Goal: Task Accomplishment & Management: Manage account settings

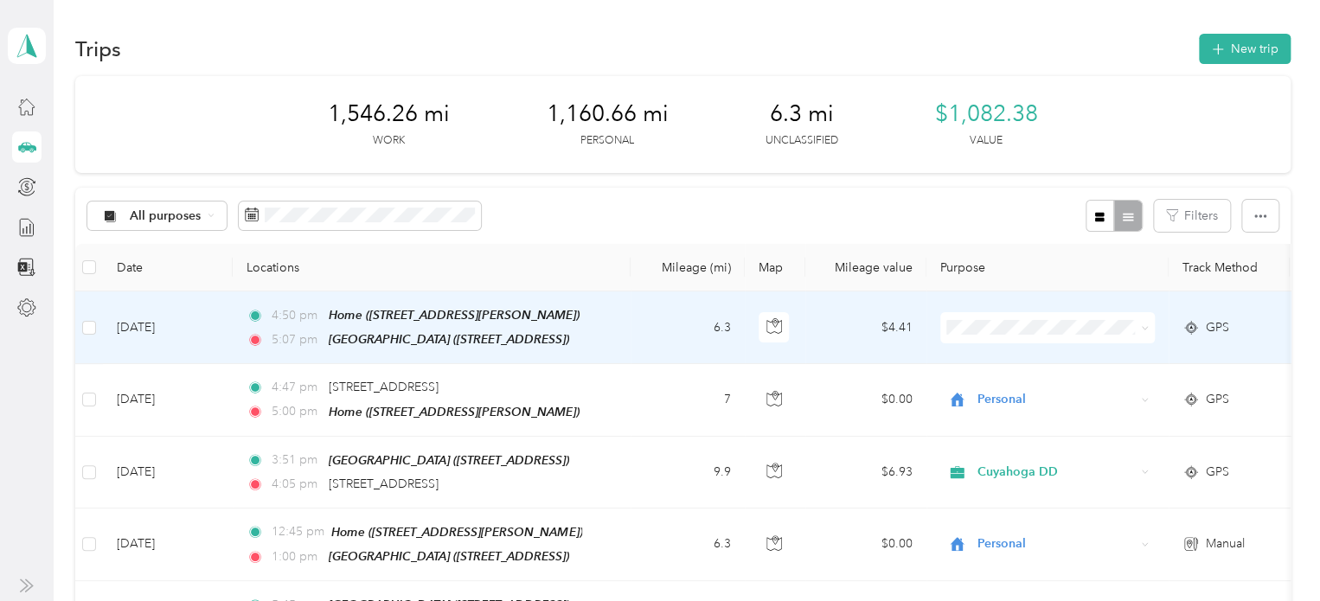
click at [1009, 387] on span "Personal" at bounding box center [1063, 384] width 160 height 18
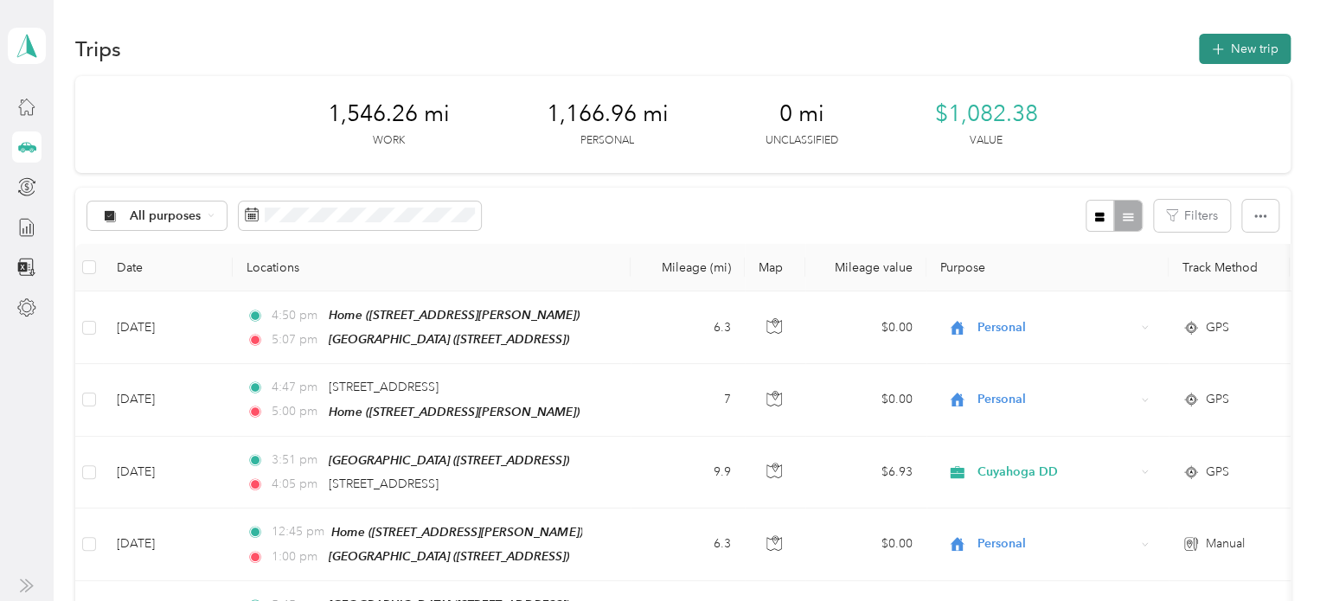
click at [1270, 61] on button "New trip" at bounding box center [1245, 49] width 92 height 30
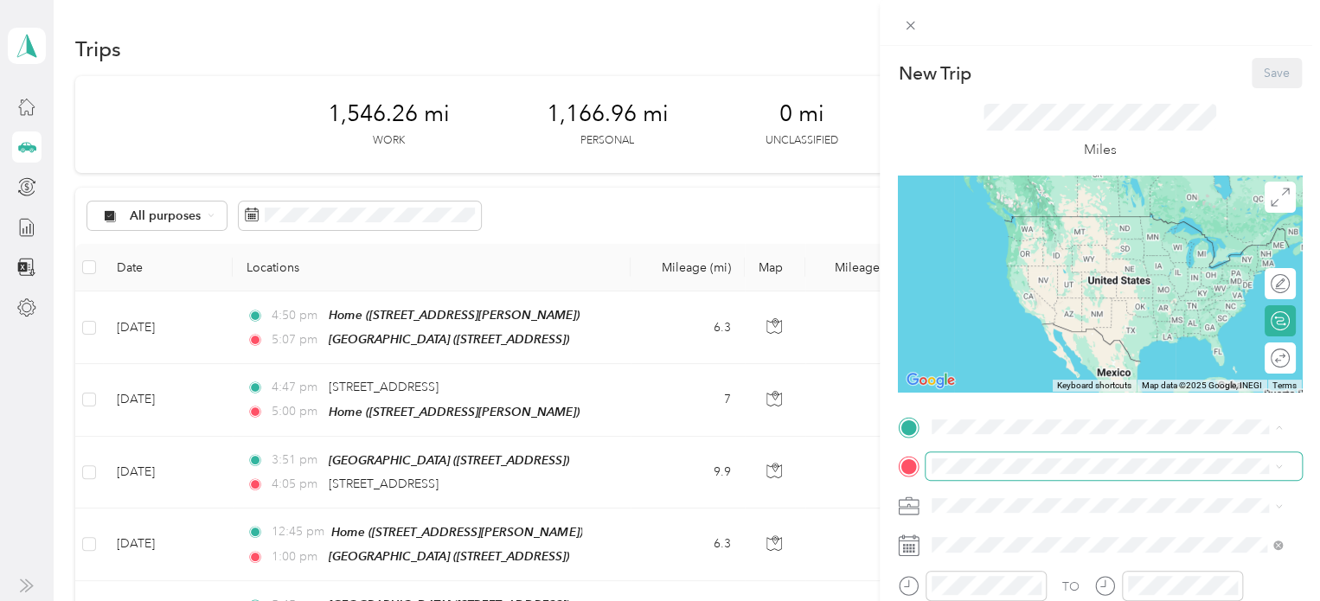
click at [973, 453] on span at bounding box center [1114, 466] width 376 height 28
click at [1019, 397] on span "16715 Truax Ave, 44111, Cleveland, OH, United States" at bounding box center [1067, 389] width 206 height 15
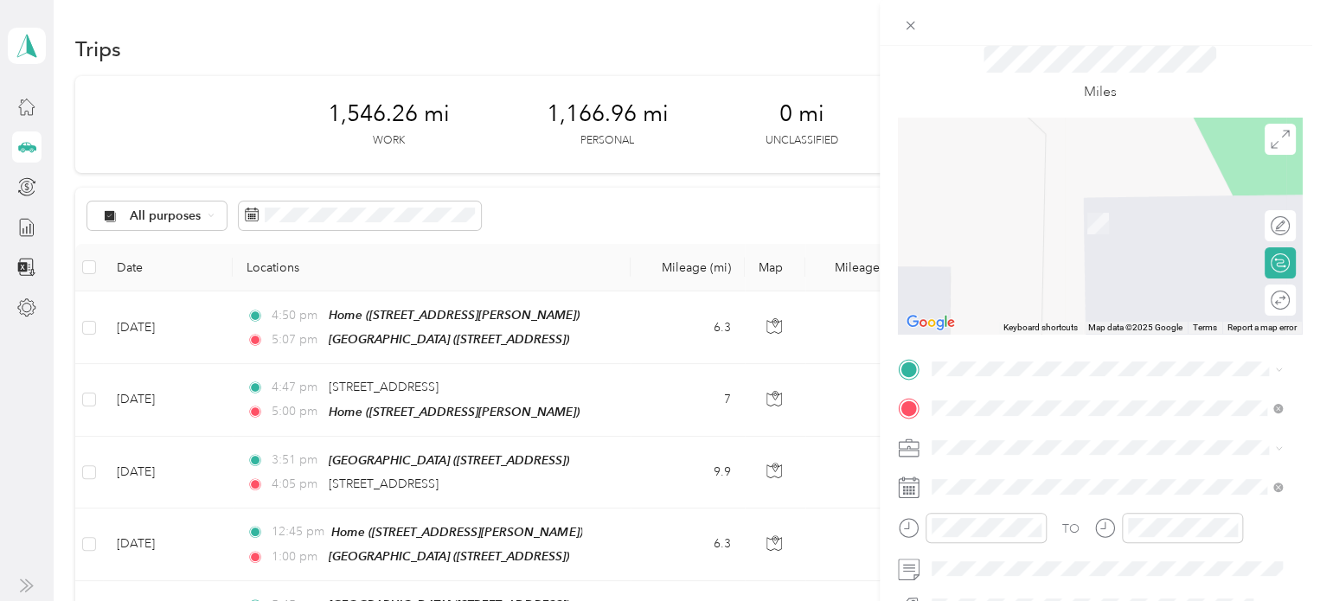
scroll to position [173, 0]
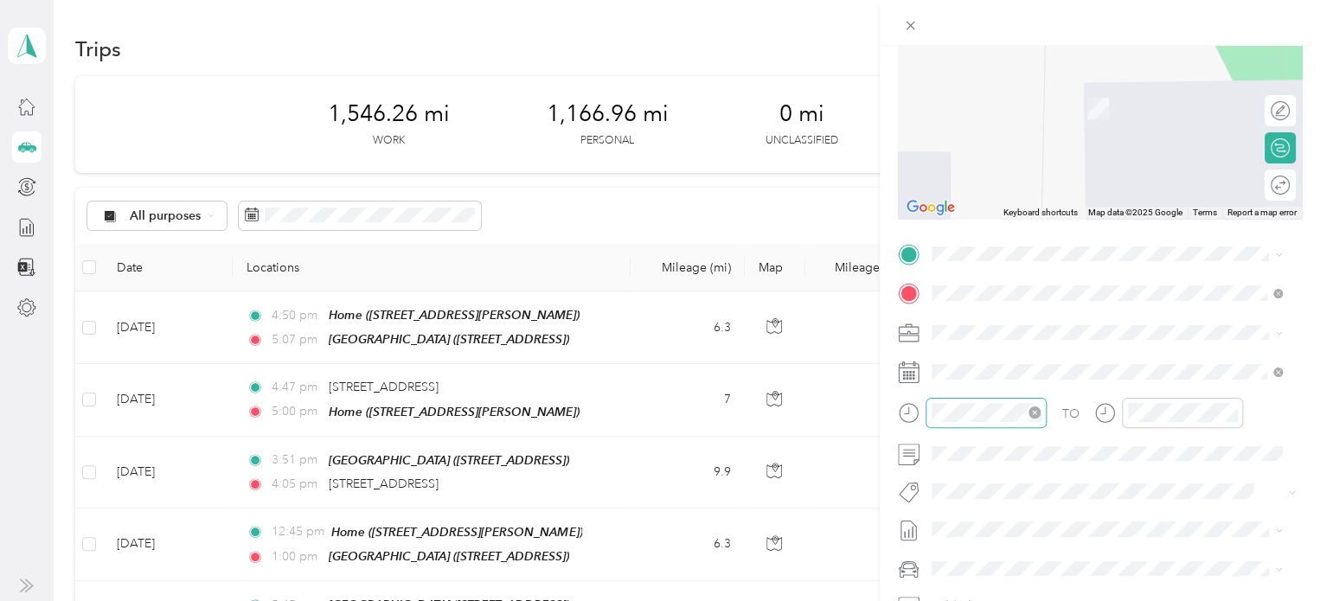
click at [951, 426] on div at bounding box center [986, 413] width 121 height 30
click at [1003, 208] on div "07" at bounding box center [999, 214] width 42 height 24
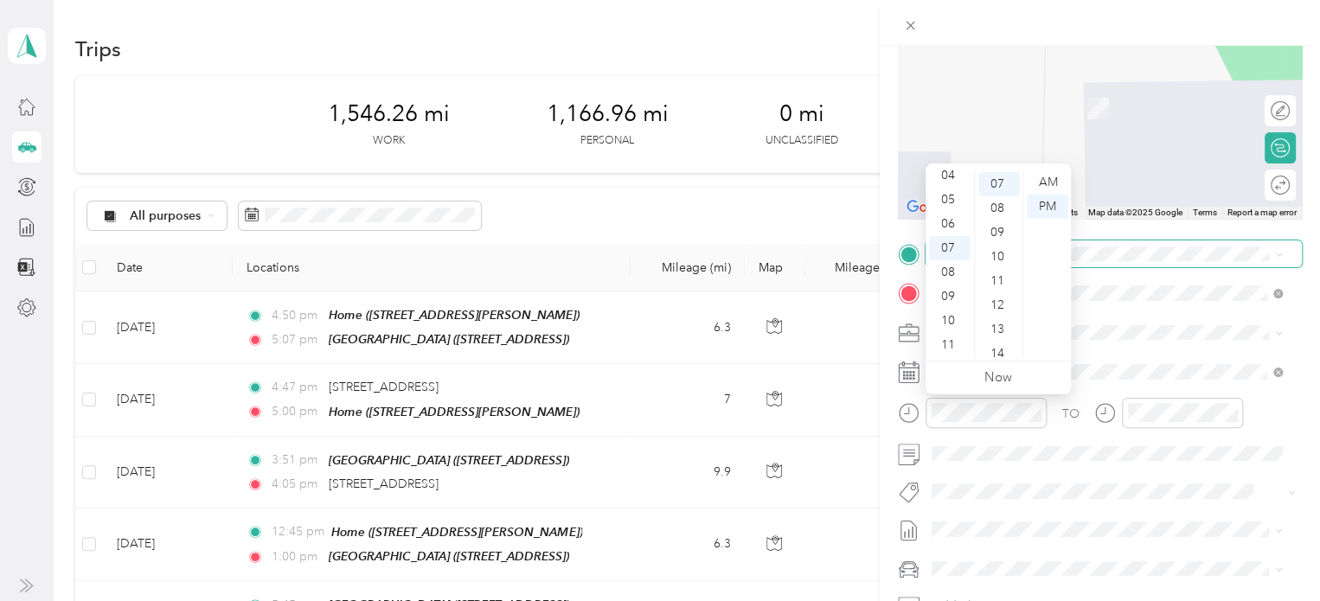
scroll to position [170, 0]
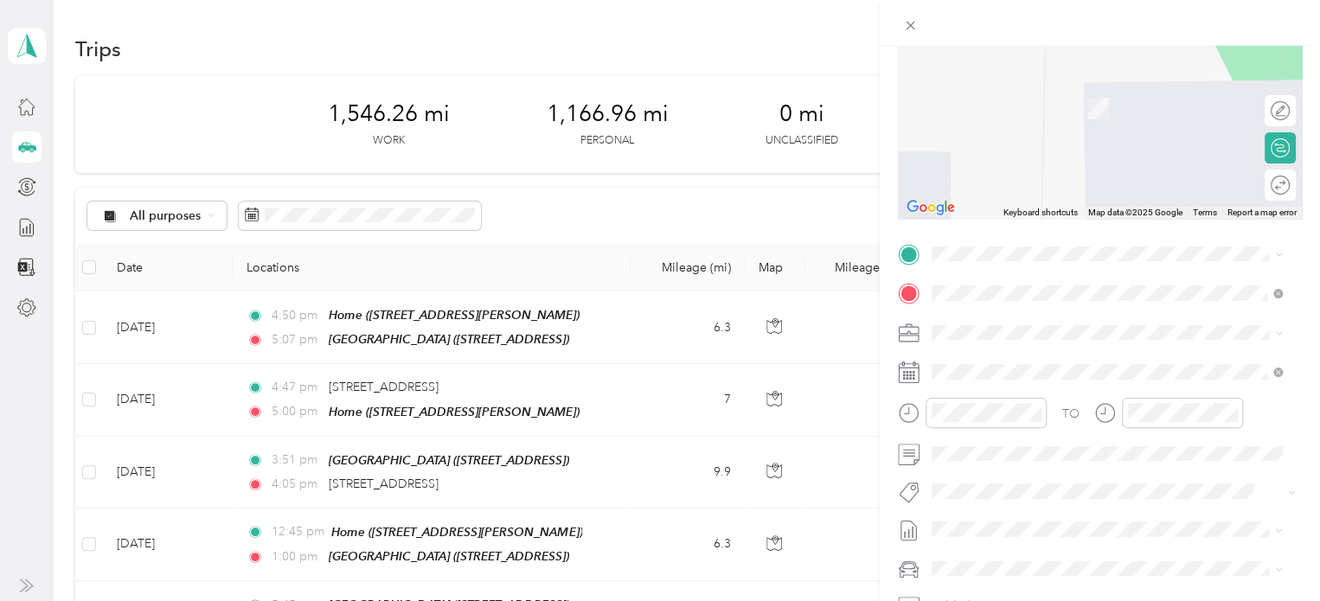
click at [1296, 322] on form "New Trip Save This trip cannot be edited because it is either under review, app…" at bounding box center [1100, 271] width 440 height 773
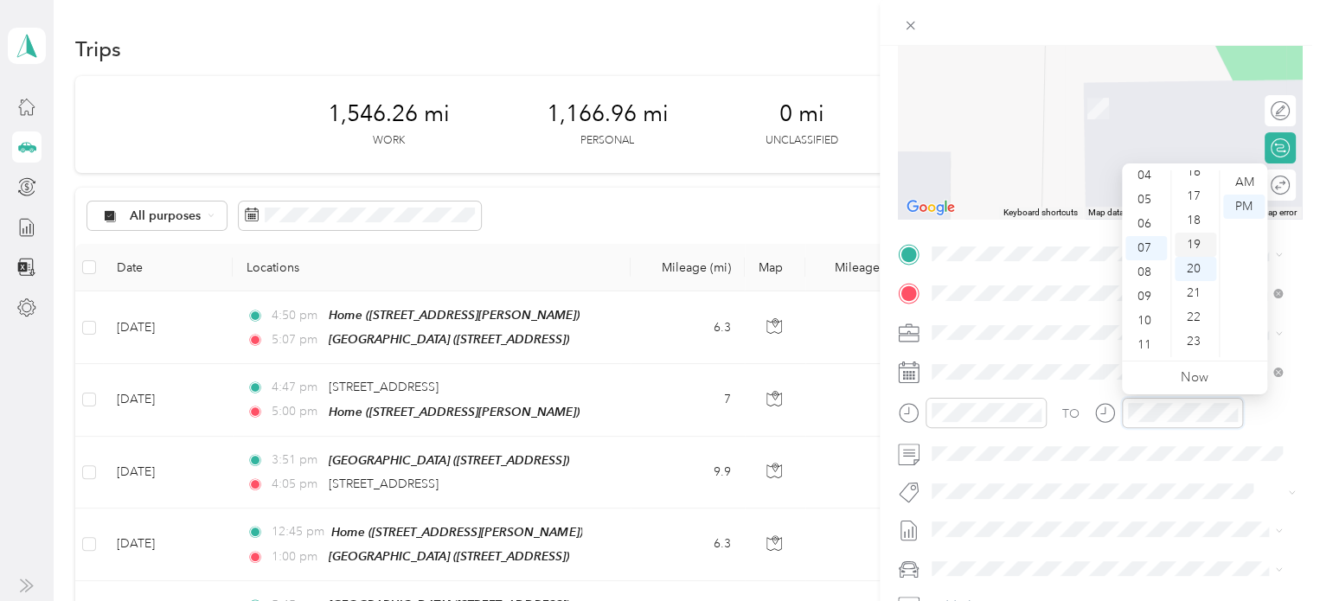
scroll to position [311, 0]
click at [1195, 214] on div "14" at bounding box center [1196, 210] width 42 height 24
click at [1188, 244] on div "13" at bounding box center [1196, 245] width 42 height 24
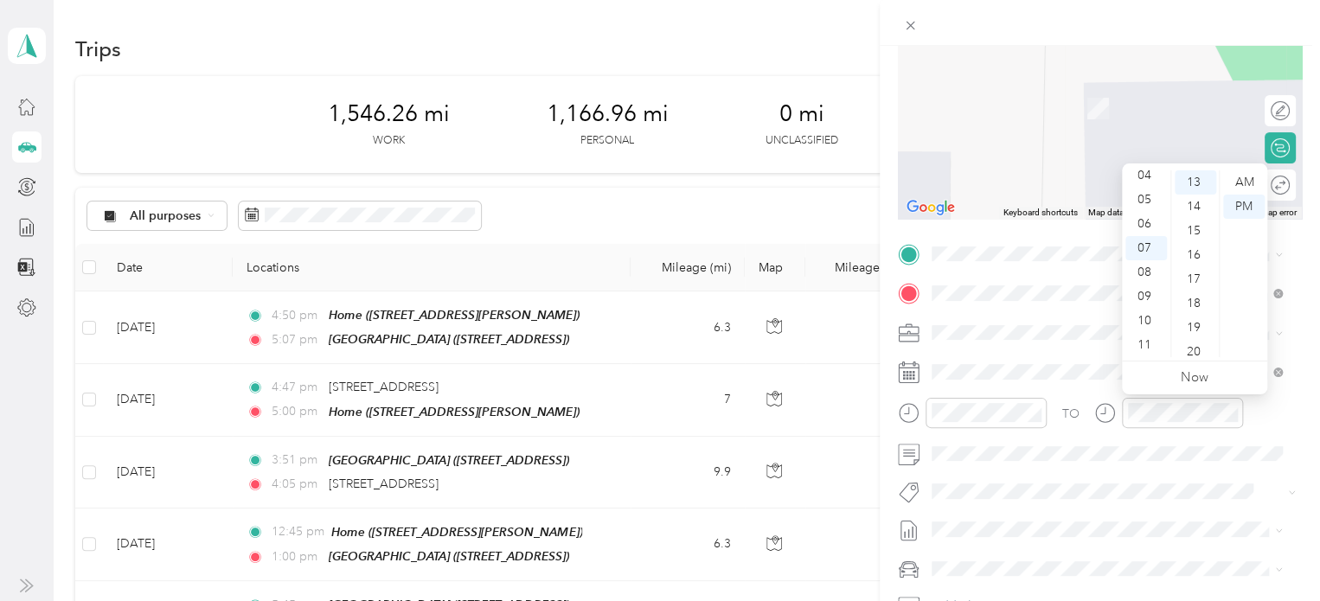
click at [1305, 256] on form "New Trip Save This trip cannot be edited because it is either under review, app…" at bounding box center [1100, 271] width 440 height 773
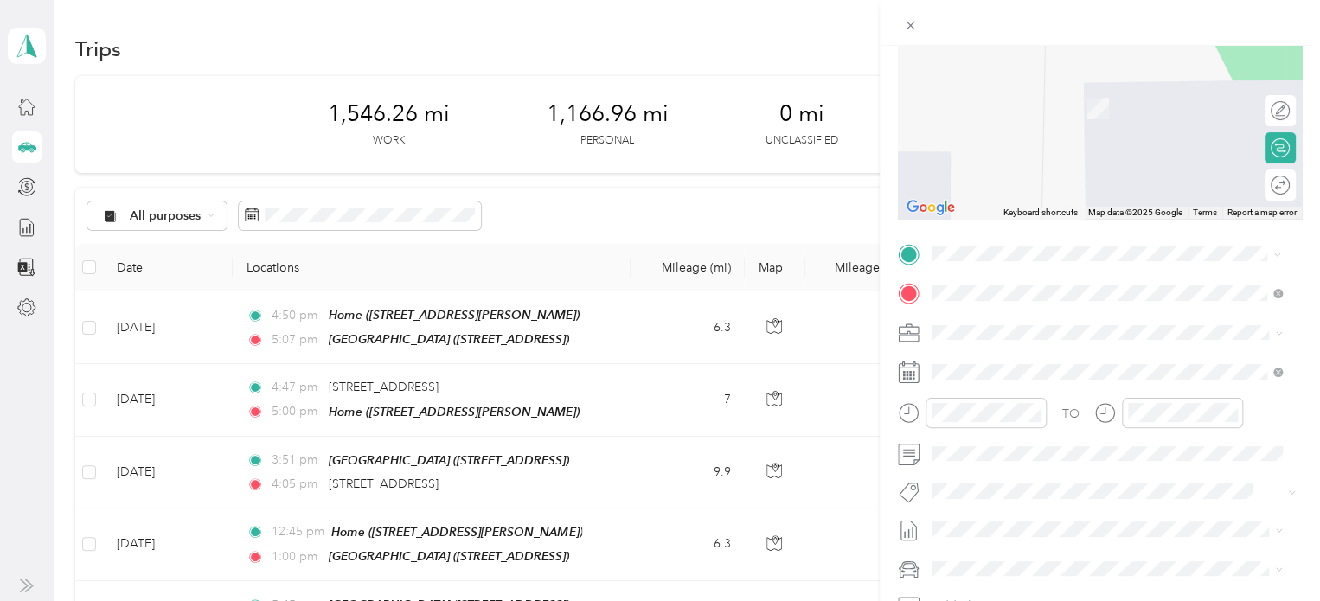
click at [1120, 335] on li "4377 West 202nd Street Fairview Park, Ohio 44126, United States" at bounding box center [1107, 316] width 362 height 35
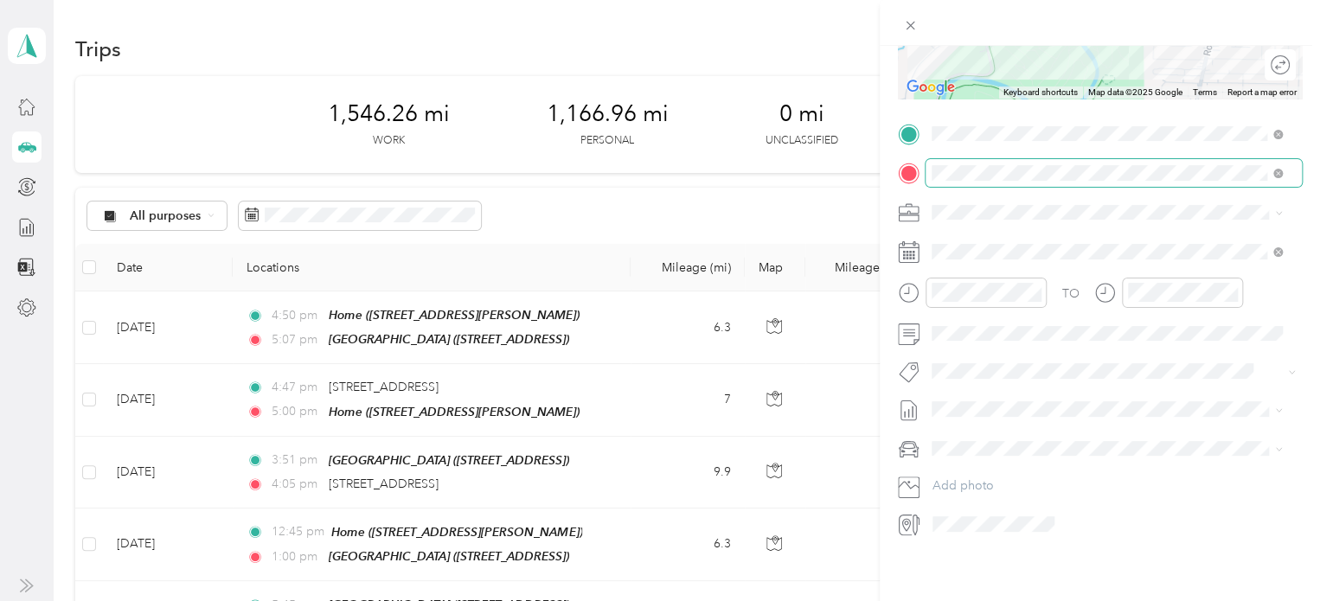
scroll to position [0, 0]
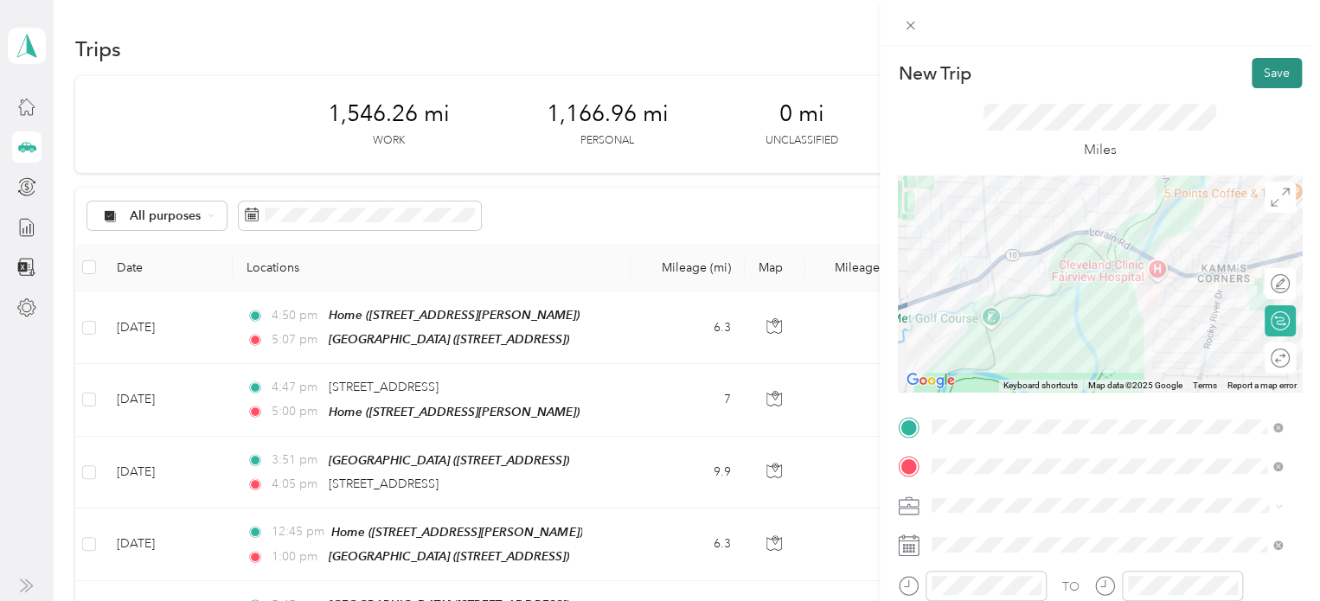
click at [1252, 71] on button "Save" at bounding box center [1277, 73] width 50 height 30
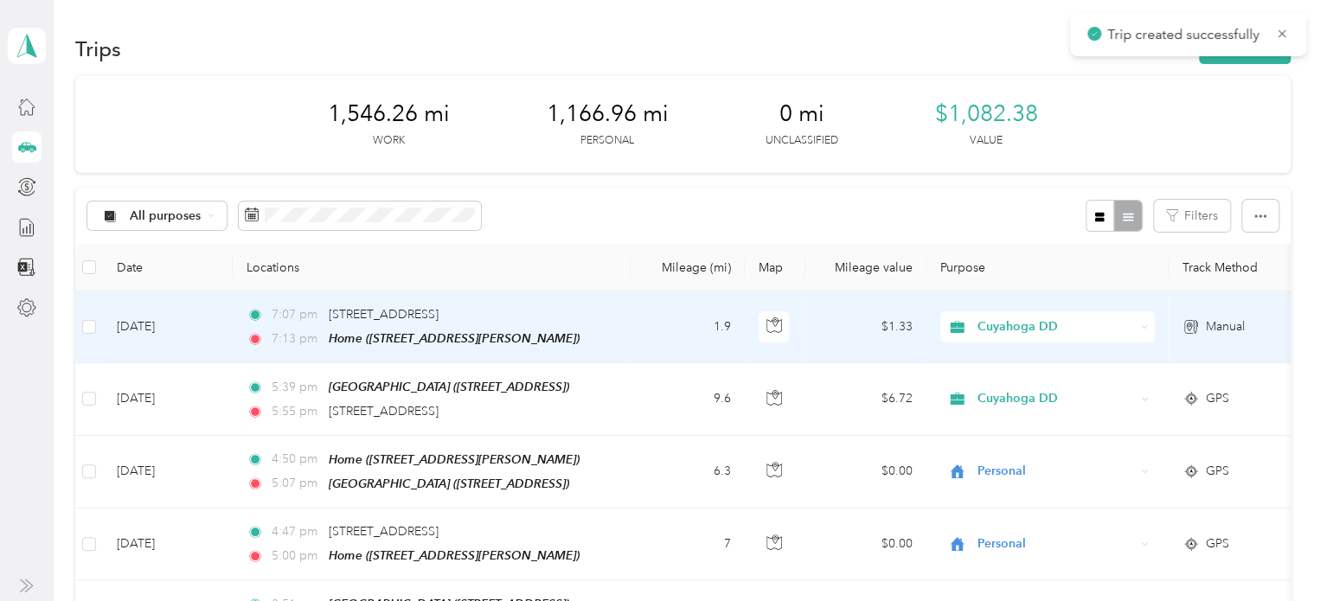
click at [1010, 339] on div "Cuyahoga DD" at bounding box center [1047, 326] width 215 height 31
click at [1015, 379] on li "Personal" at bounding box center [1047, 383] width 215 height 30
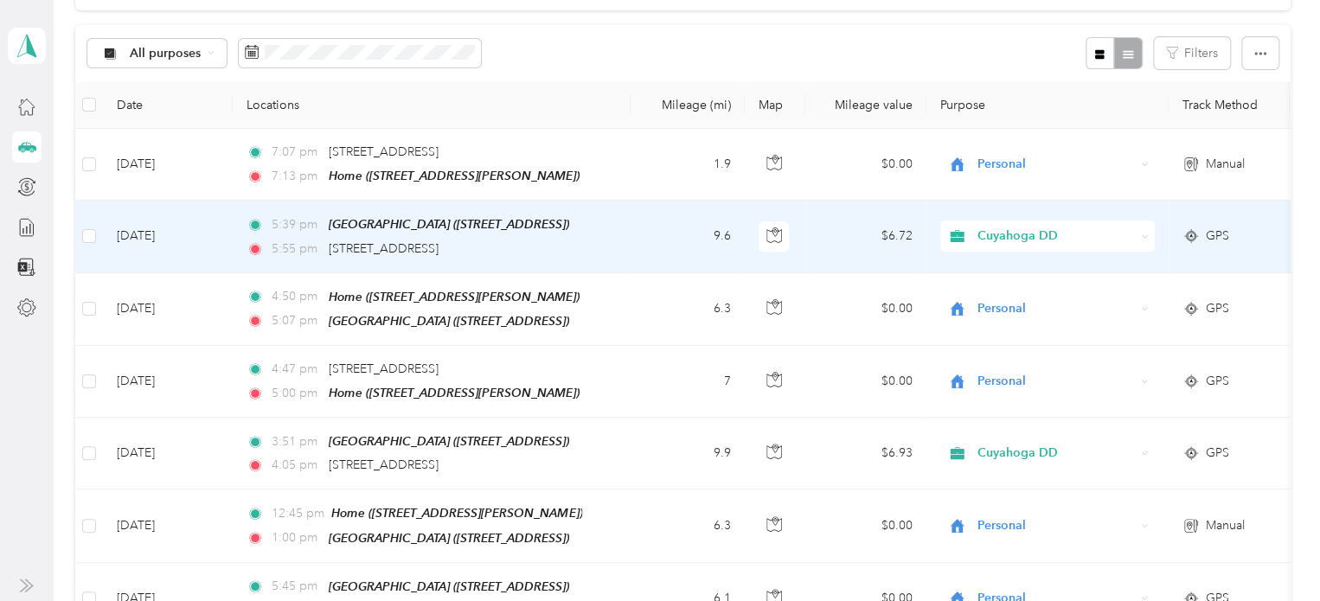
scroll to position [173, 0]
